Goal: Task Accomplishment & Management: Use online tool/utility

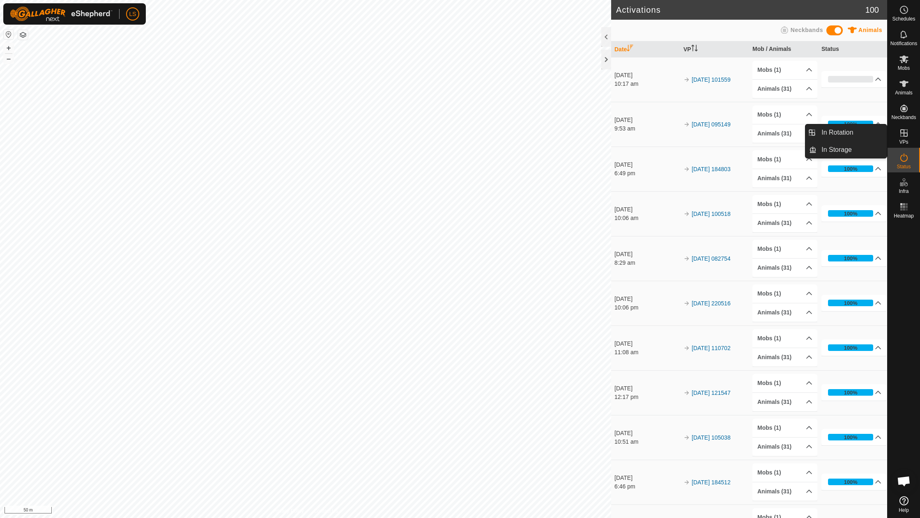
click at [908, 141] on div "VPs" at bounding box center [903, 135] width 32 height 25
click at [833, 137] on link "In Rotation" at bounding box center [851, 132] width 70 height 16
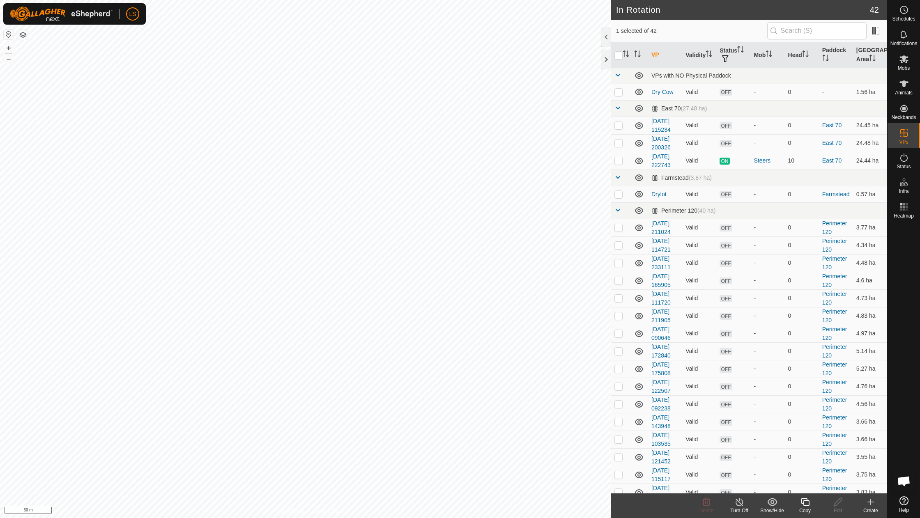
click at [872, 508] on div "Create" at bounding box center [870, 510] width 33 height 7
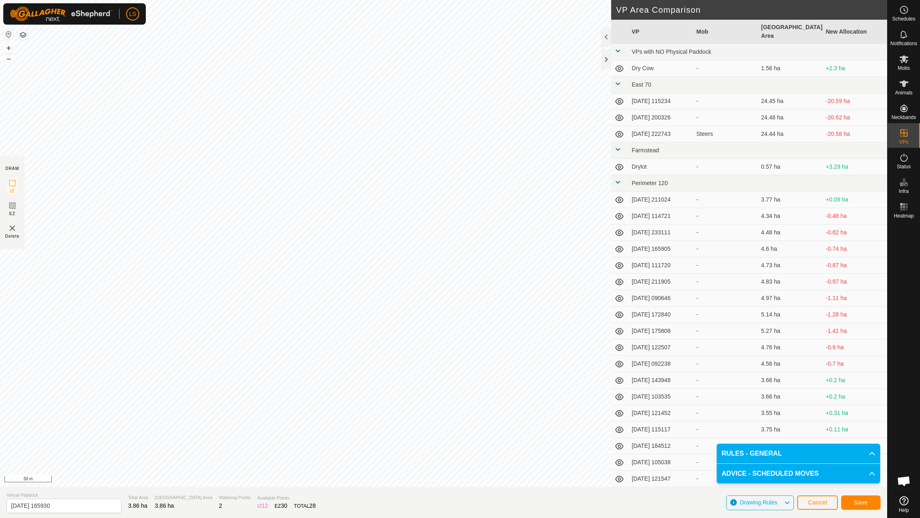
click at [859, 502] on span "Save" at bounding box center [860, 502] width 14 height 7
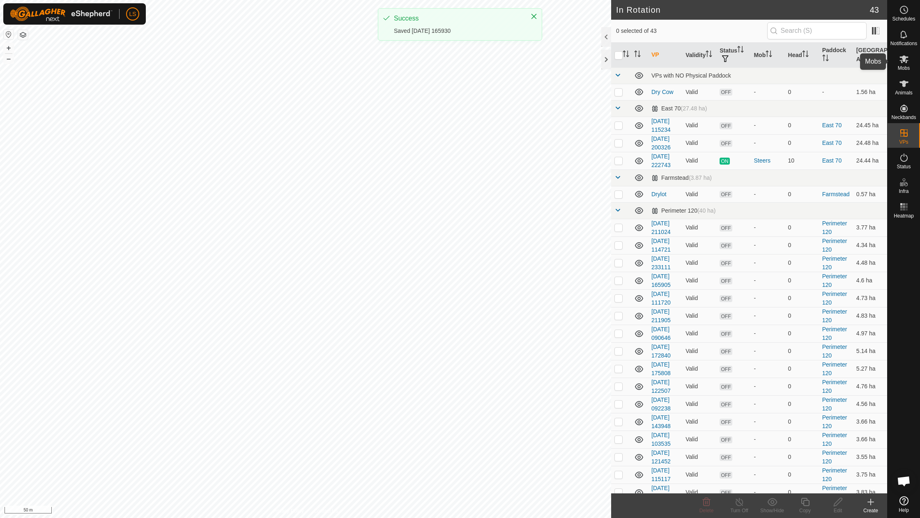
click at [905, 60] on icon at bounding box center [903, 59] width 9 height 8
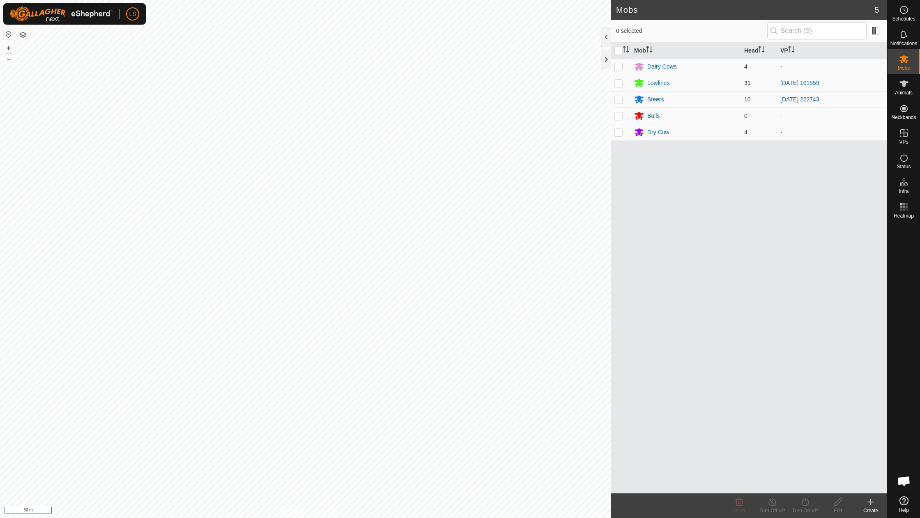
click at [617, 83] on p-checkbox at bounding box center [618, 83] width 8 height 7
checkbox input "true"
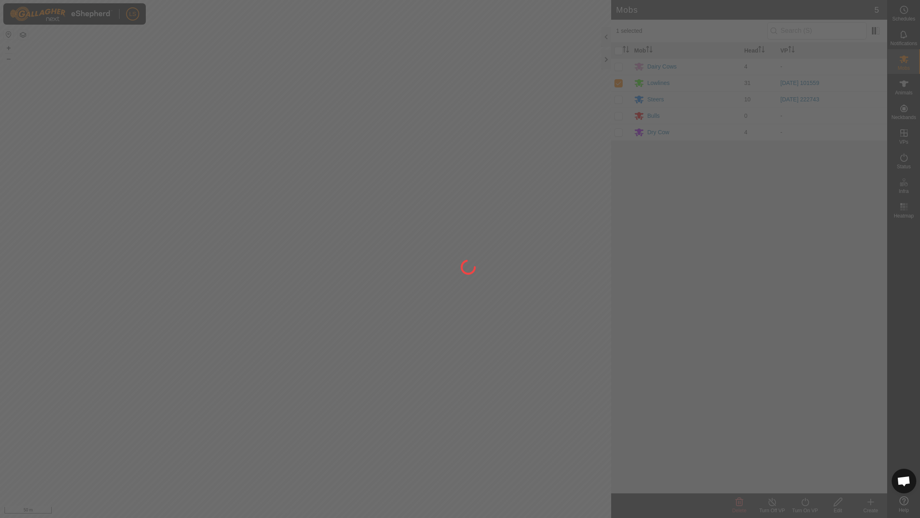
click at [807, 506] on div at bounding box center [460, 259] width 920 height 518
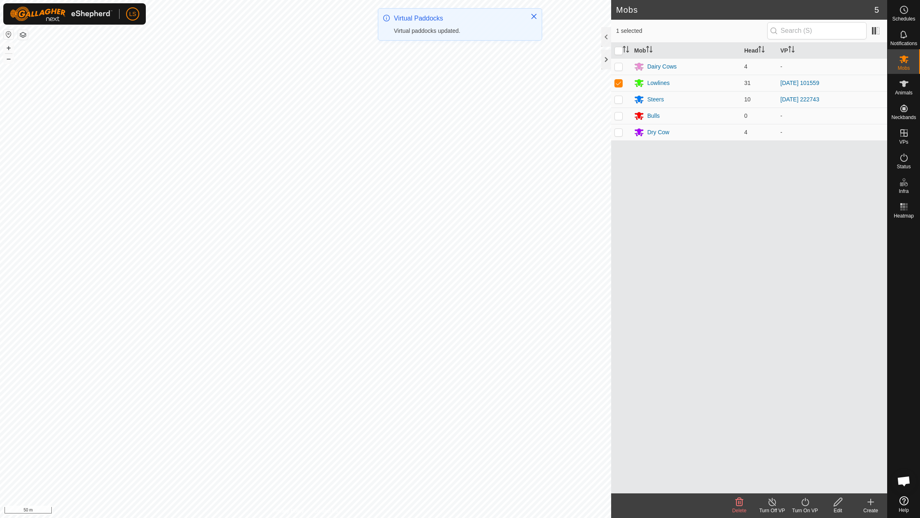
click at [807, 506] on icon at bounding box center [805, 502] width 10 height 10
click at [806, 485] on link "Now" at bounding box center [829, 484] width 81 height 16
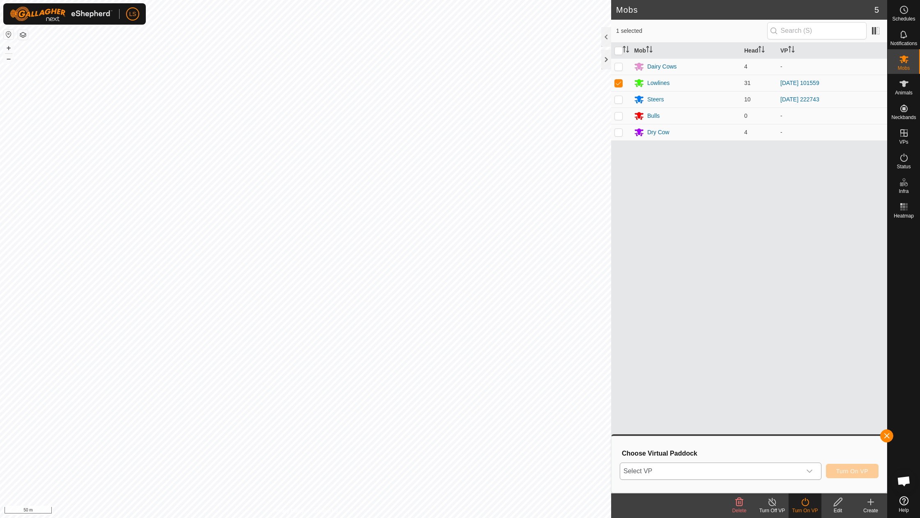
click at [808, 463] on div "dropdown trigger" at bounding box center [809, 471] width 16 height 16
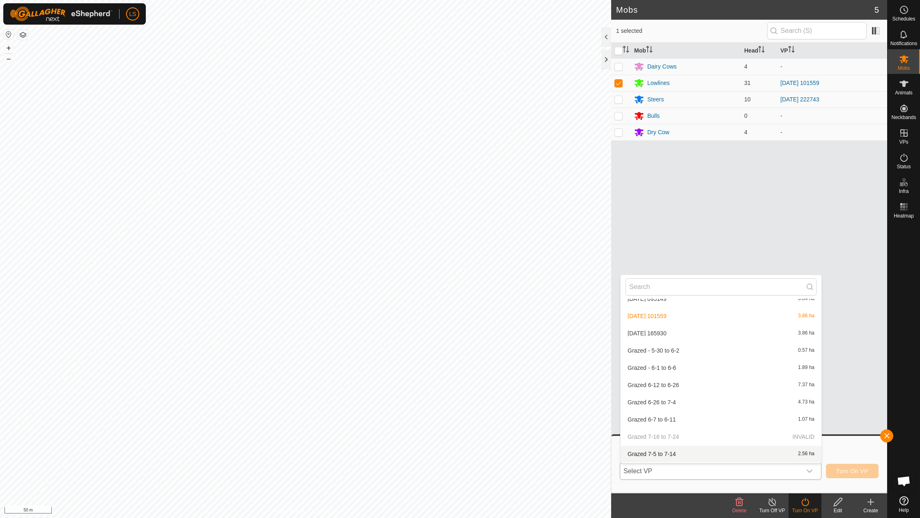
scroll to position [564, 0]
click at [677, 328] on li "[DATE] 165930 3.86 ha" at bounding box center [720, 336] width 201 height 16
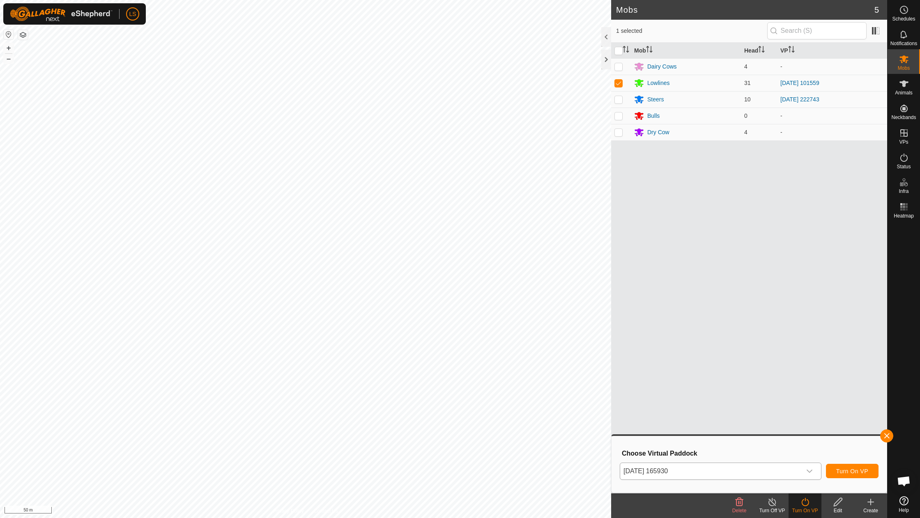
click at [848, 468] on span "Turn On VP" at bounding box center [852, 471] width 32 height 7
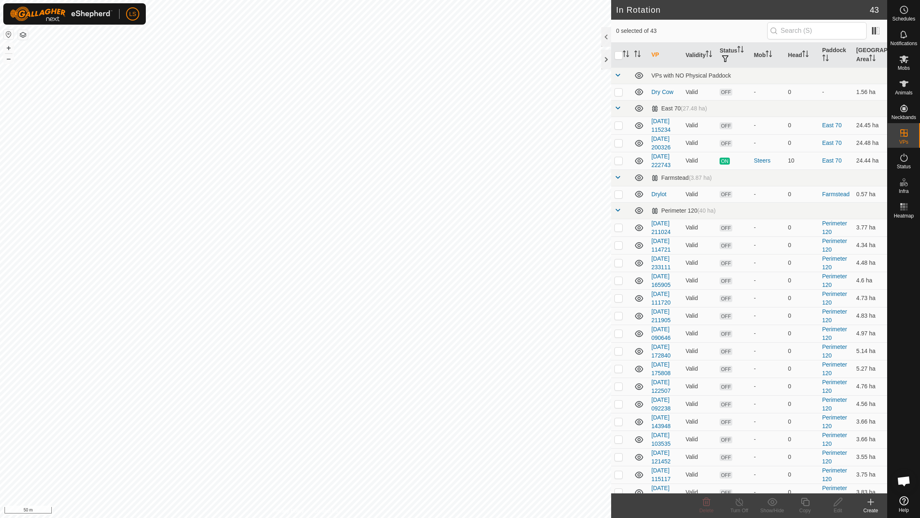
checkbox input "true"
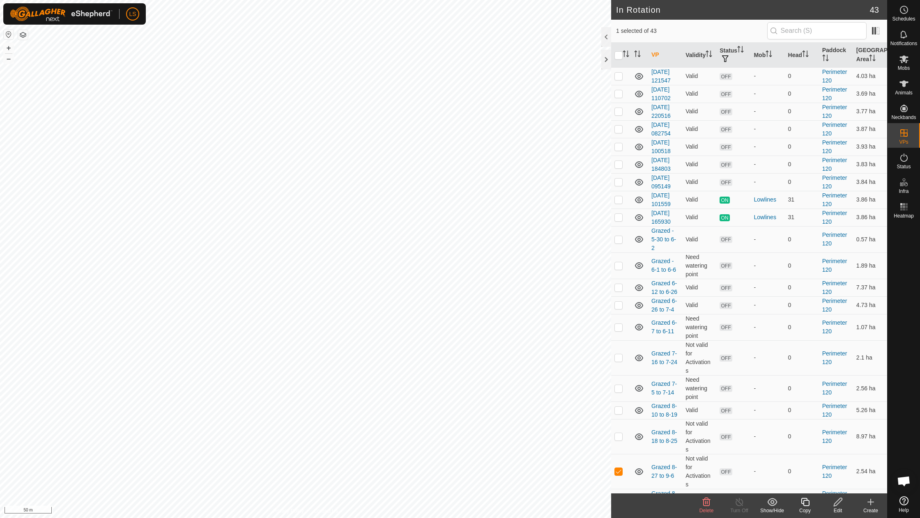
scroll to position [451, 0]
checkbox input "true"
checkbox input "false"
checkbox input "true"
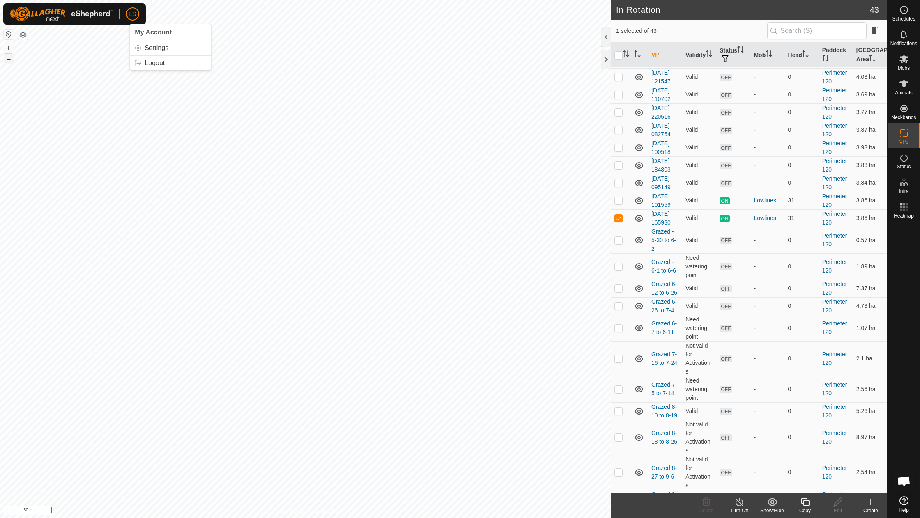
click at [7, 60] on button "–" at bounding box center [9, 59] width 10 height 10
